Goal: Task Accomplishment & Management: Complete application form

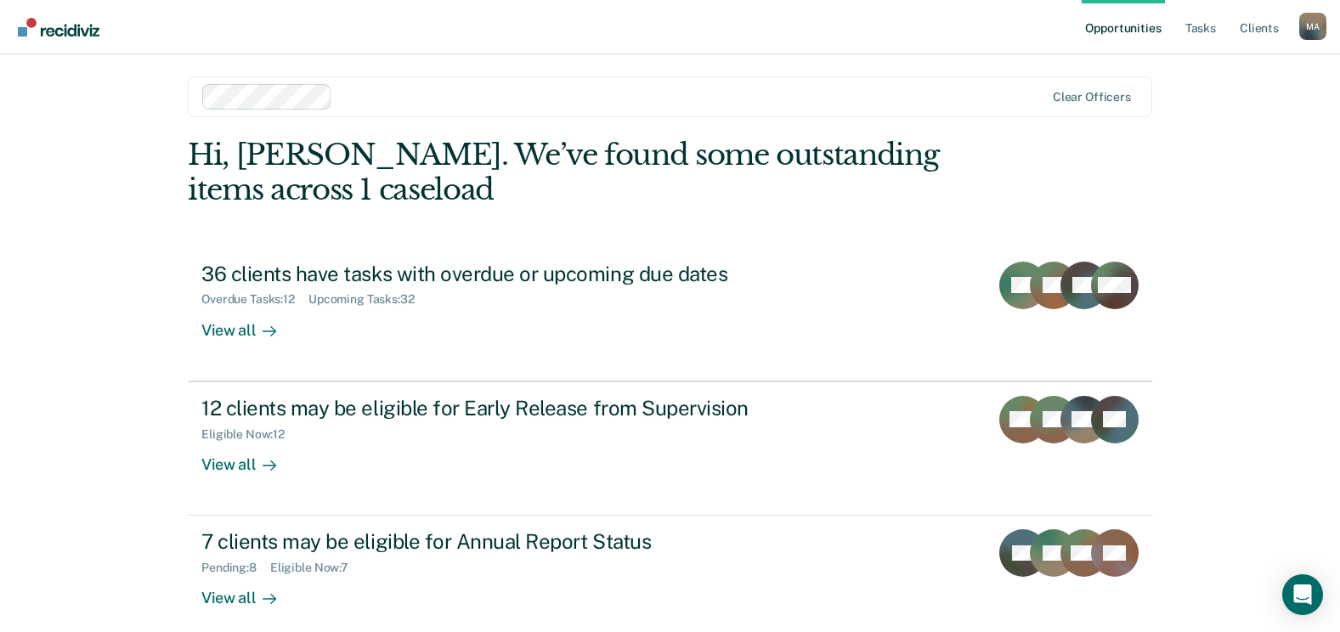
scroll to position [90, 0]
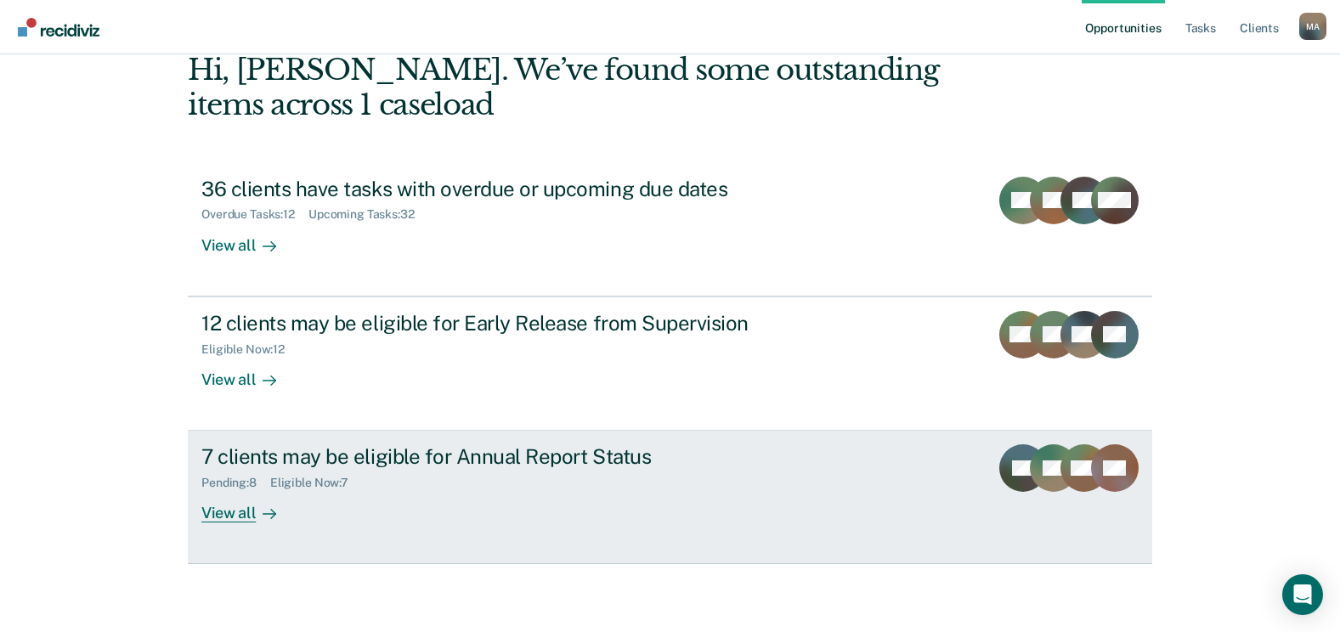
click at [227, 518] on div "View all" at bounding box center [248, 506] width 95 height 33
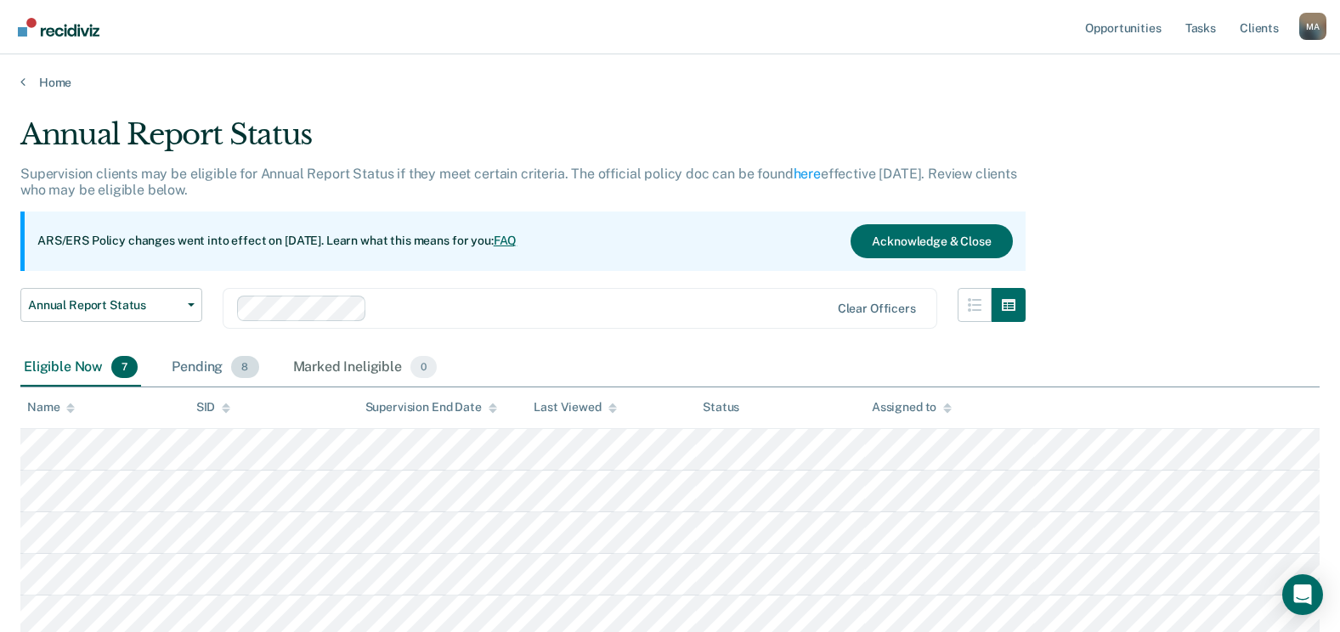
click at [229, 370] on div "Pending 8" at bounding box center [215, 367] width 94 height 37
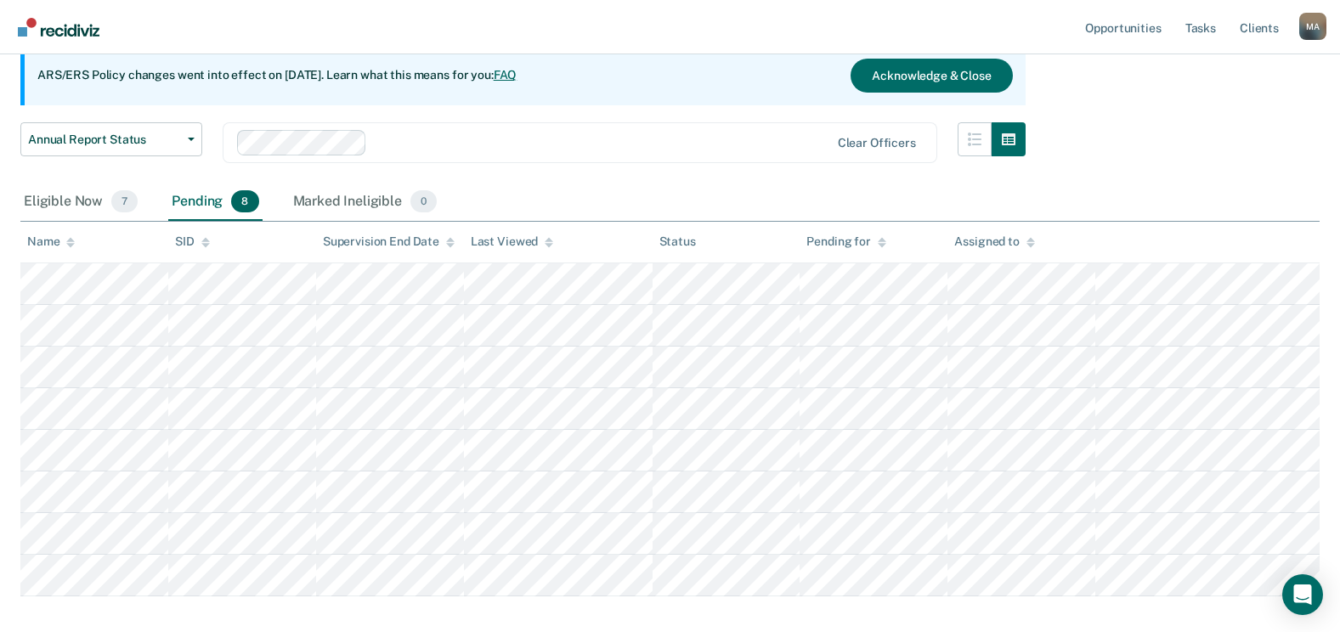
scroll to position [252, 0]
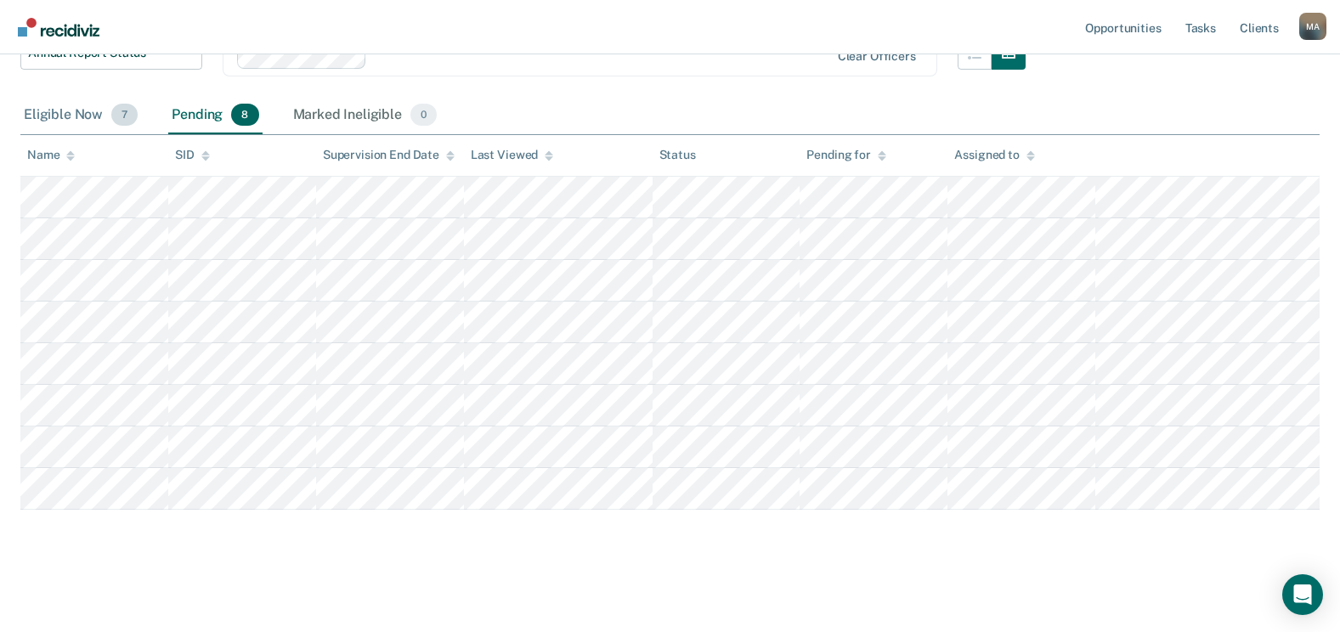
click at [72, 109] on div "Eligible Now 7" at bounding box center [80, 115] width 121 height 37
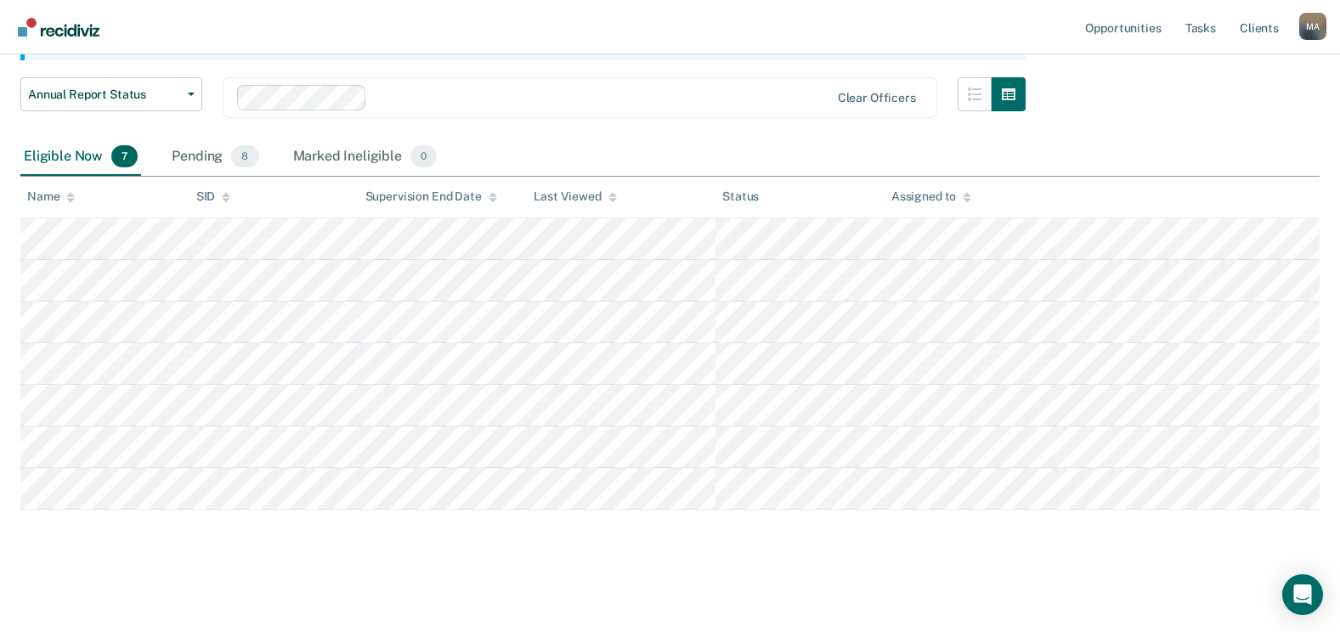
scroll to position [211, 0]
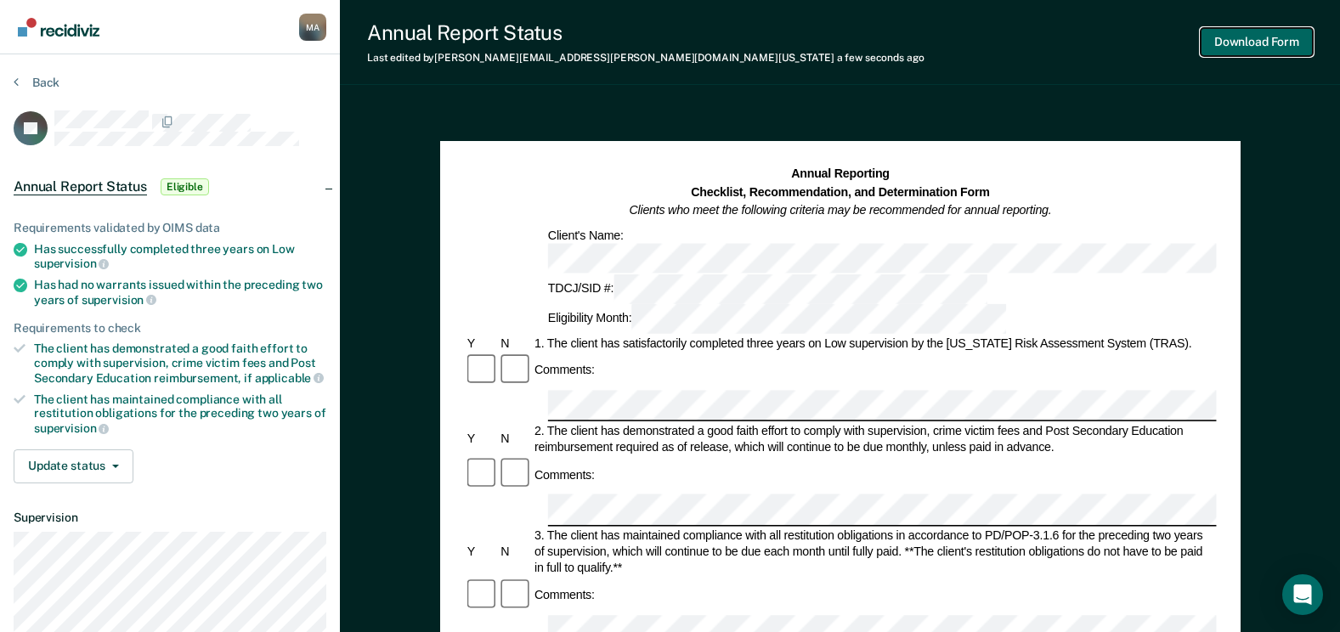
click at [1256, 40] on button "Download Form" at bounding box center [1257, 42] width 112 height 28
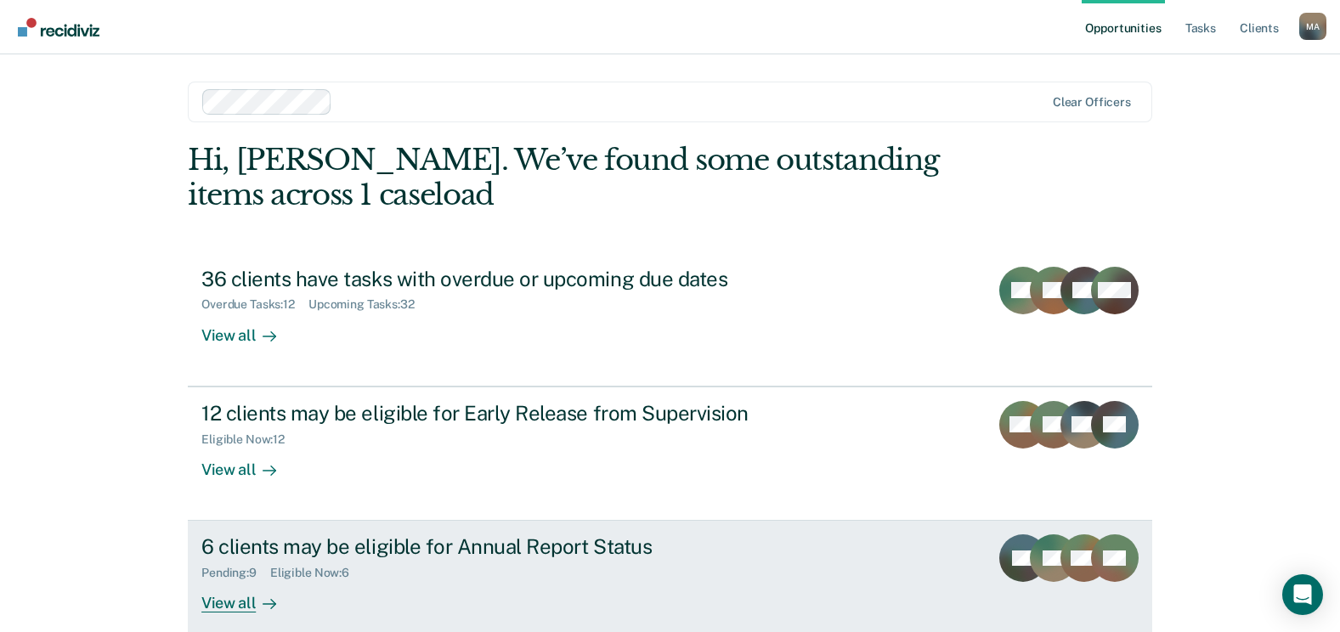
click at [233, 566] on div "Pending : 9" at bounding box center [235, 573] width 69 height 14
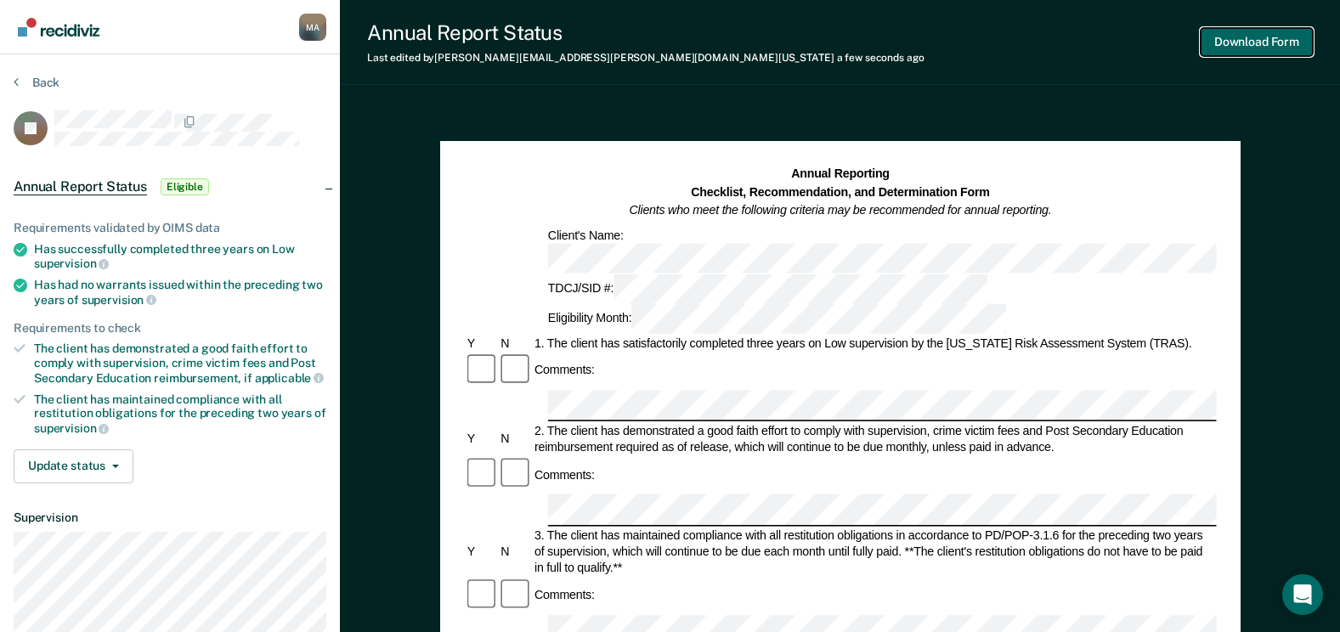
click at [1284, 42] on button "Download Form" at bounding box center [1257, 42] width 112 height 28
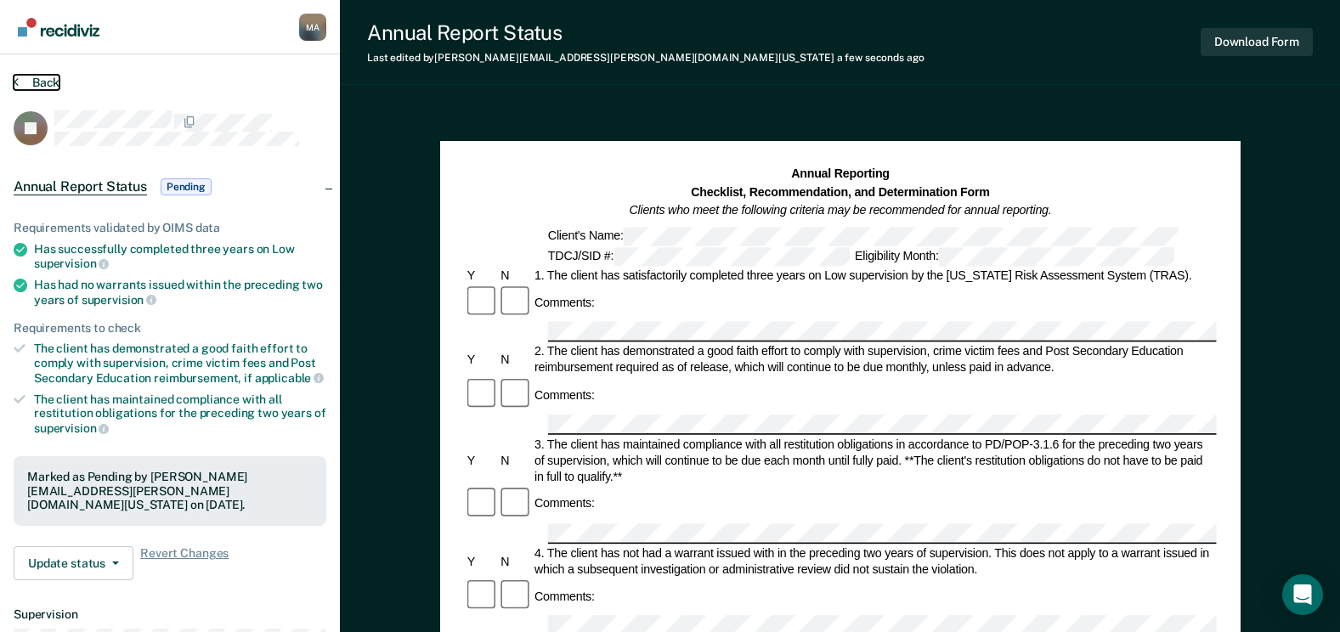
click at [19, 77] on button "Back" at bounding box center [37, 82] width 46 height 15
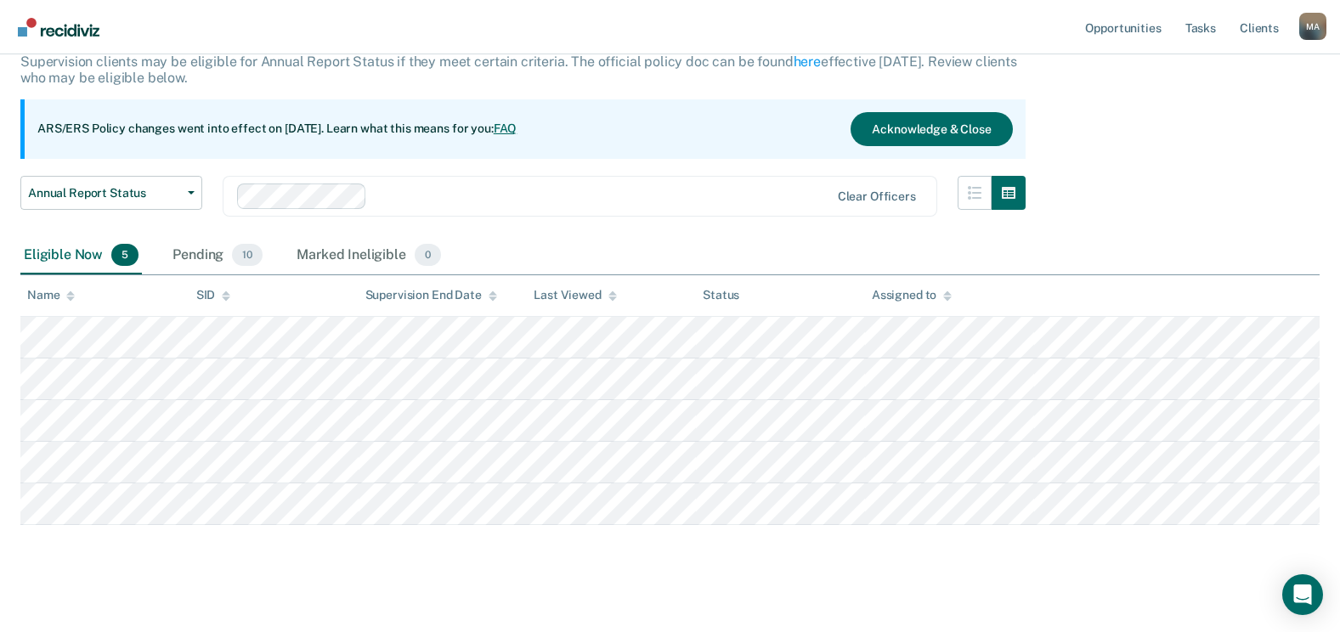
scroll to position [128, 0]
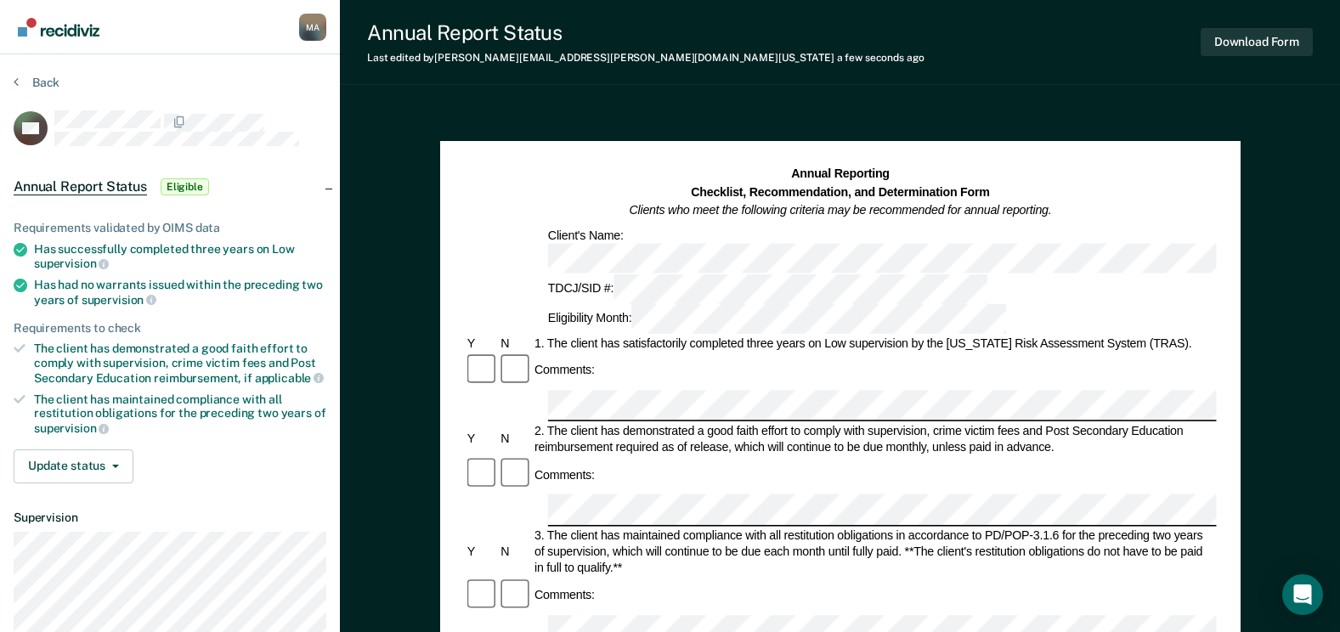
click at [632, 353] on div "Comments:" at bounding box center [840, 371] width 752 height 36
click at [1266, 33] on button "Download Form" at bounding box center [1257, 42] width 112 height 28
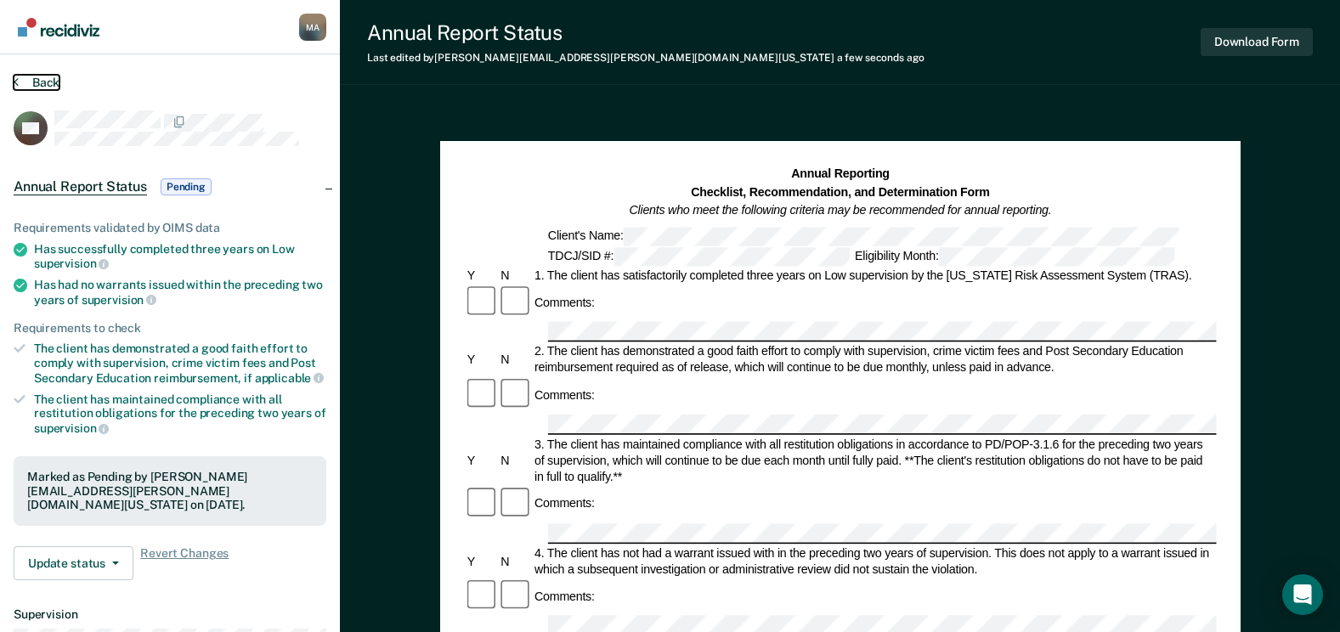
click at [48, 77] on button "Back" at bounding box center [37, 82] width 46 height 15
